Goal: Task Accomplishment & Management: Manage account settings

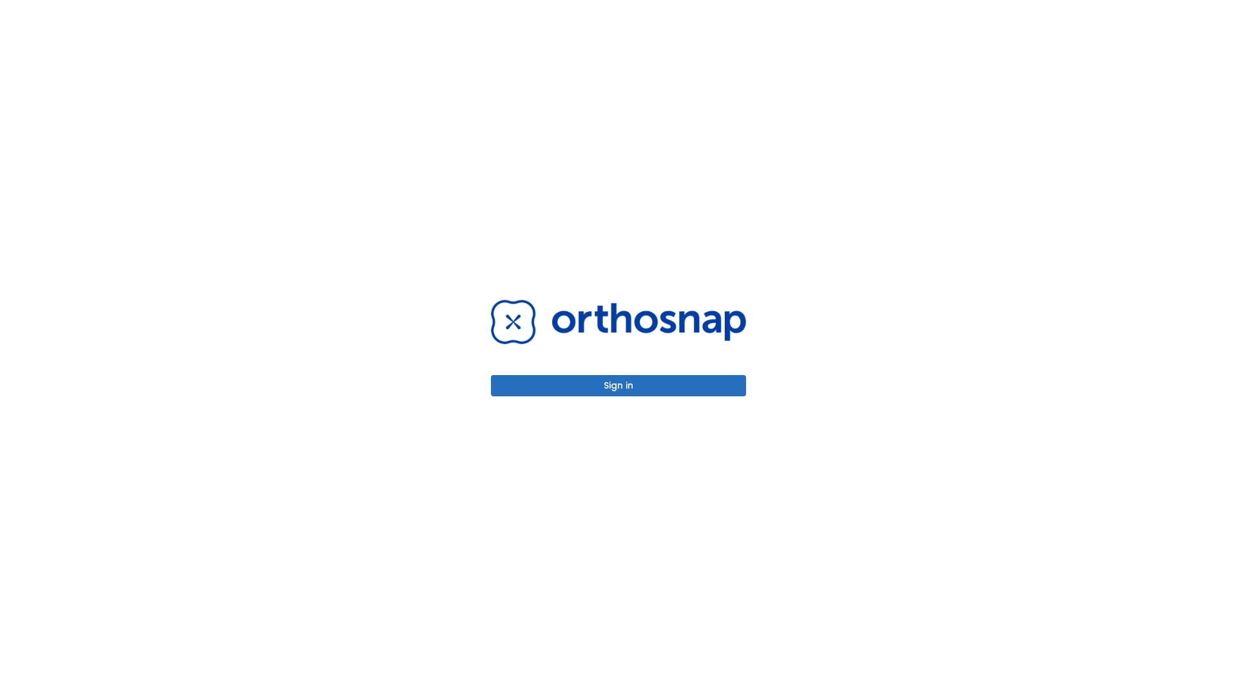
click at [619, 385] on button "Sign in" at bounding box center [618, 385] width 255 height 21
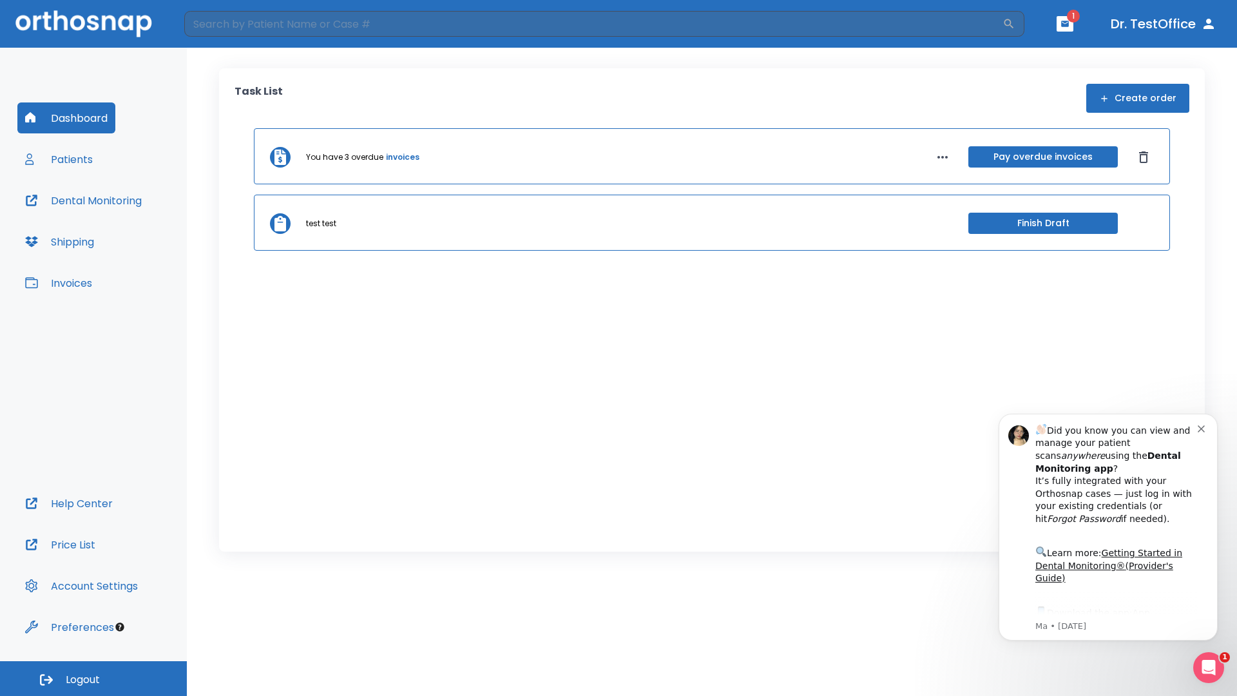
click at [93, 679] on span "Logout" at bounding box center [83, 680] width 34 height 14
